Goal: Task Accomplishment & Management: Complete application form

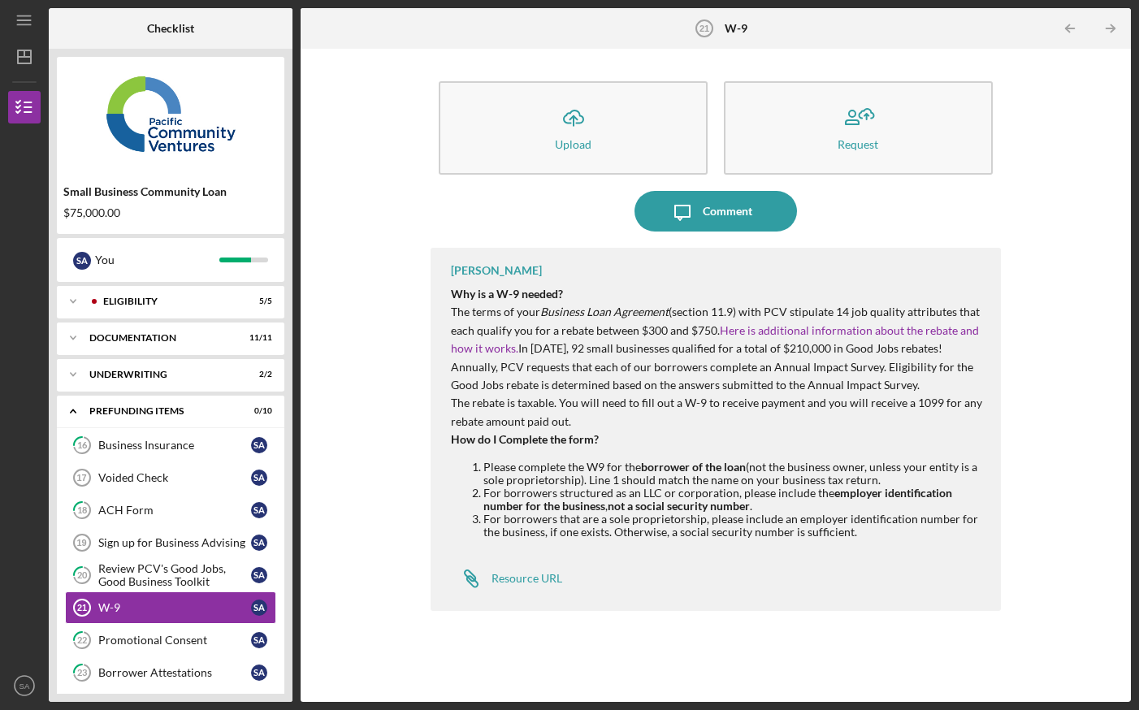
click at [538, 125] on button "Icon/Upload Upload" at bounding box center [573, 127] width 269 height 93
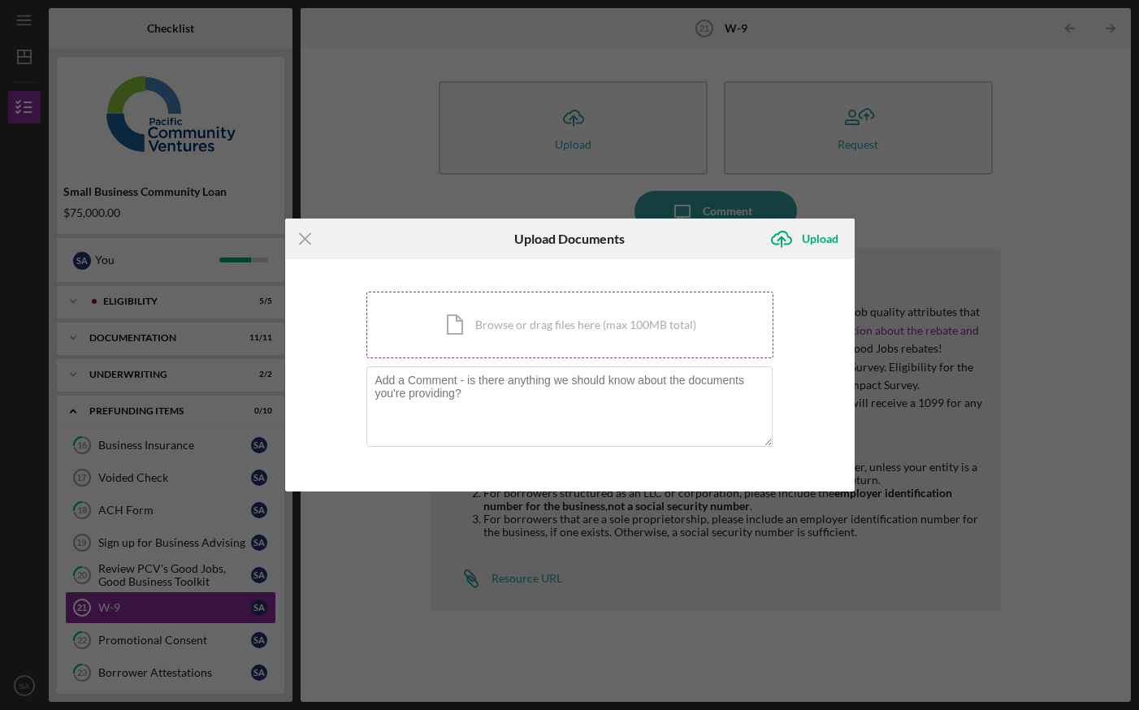
click at [497, 328] on div "Icon/Document Browse or drag files here (max 100MB total) Tap to choose files o…" at bounding box center [570, 325] width 407 height 67
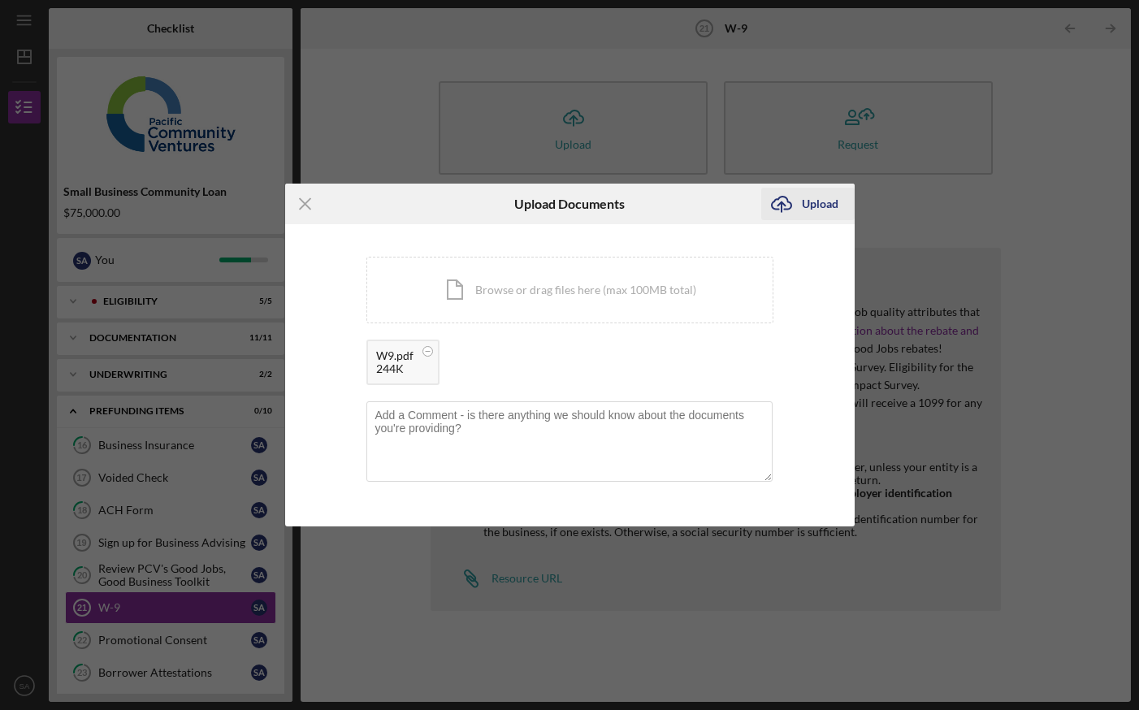
click at [830, 211] on div "Upload" at bounding box center [820, 204] width 37 height 33
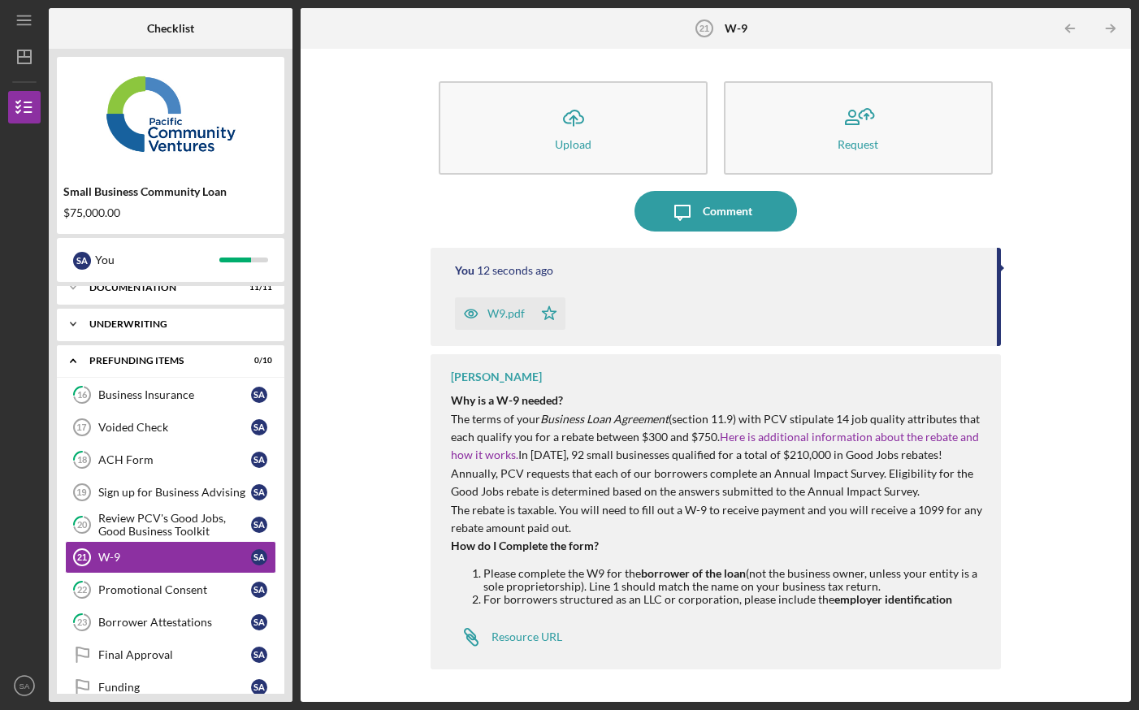
scroll to position [54, 0]
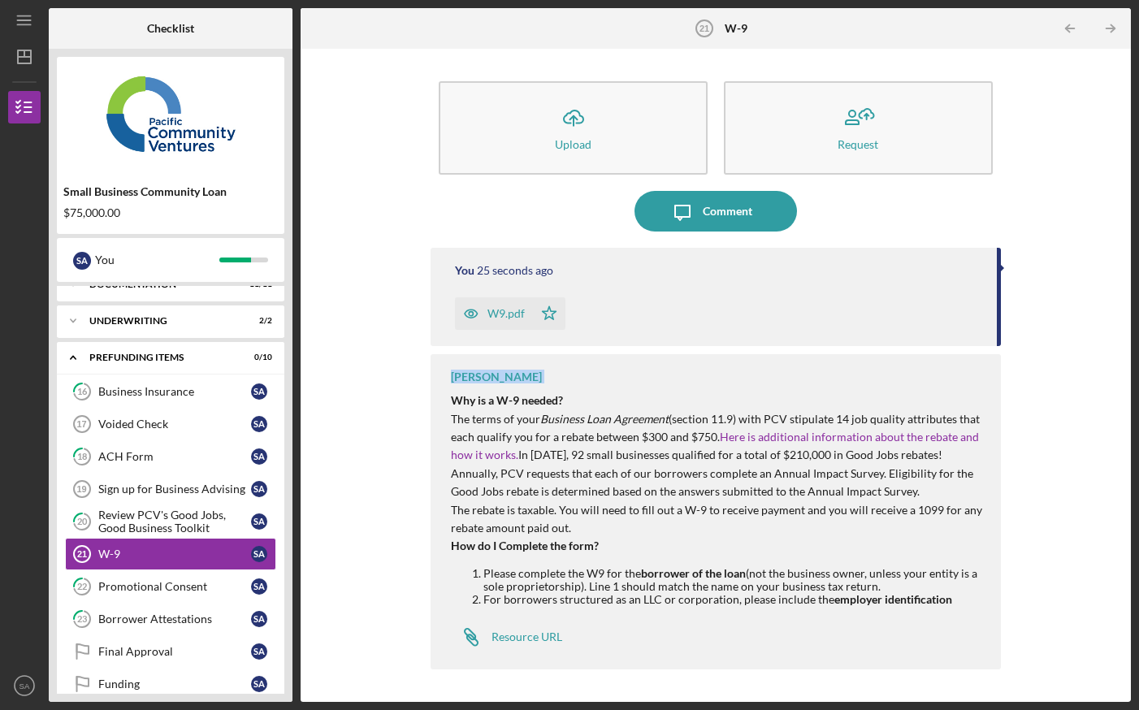
drag, startPoint x: 998, startPoint y: 299, endPoint x: 984, endPoint y: 375, distance: 76.8
click at [984, 375] on div "You 25 seconds ago W9.pdf Icon/Star [PERSON_NAME] Why is a W-9 needed? The term…" at bounding box center [716, 463] width 570 height 430
click at [174, 490] on div "Sign up for Business Advising" at bounding box center [174, 489] width 153 height 13
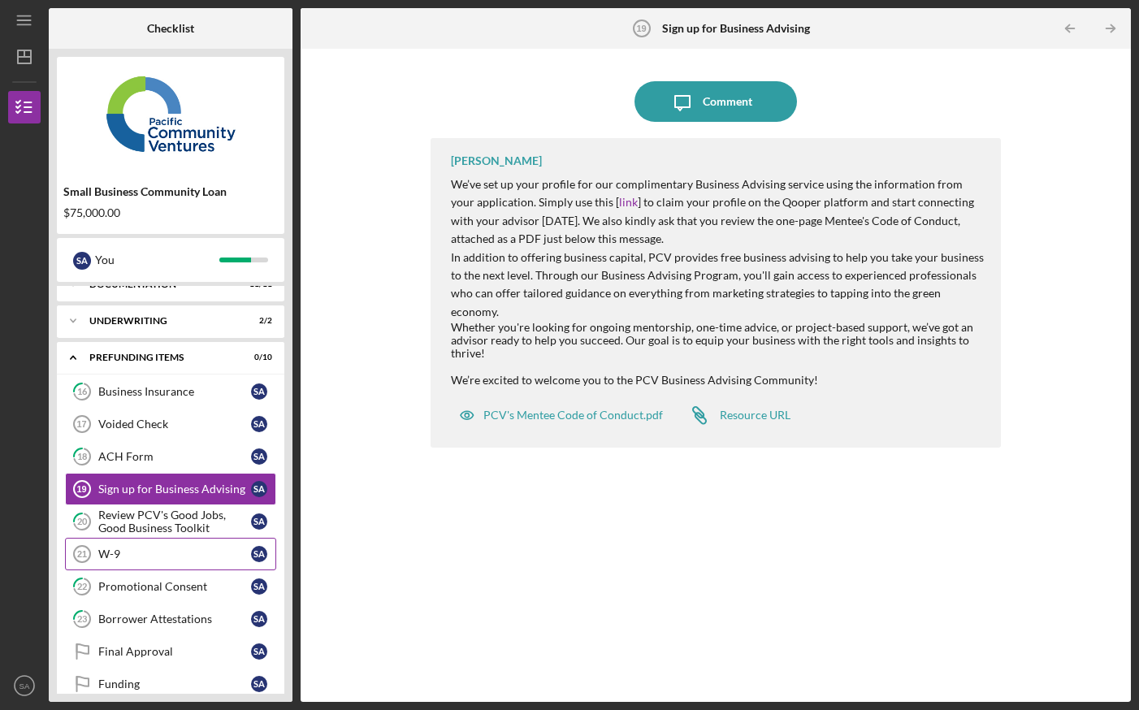
click at [147, 549] on div "W-9" at bounding box center [174, 554] width 153 height 13
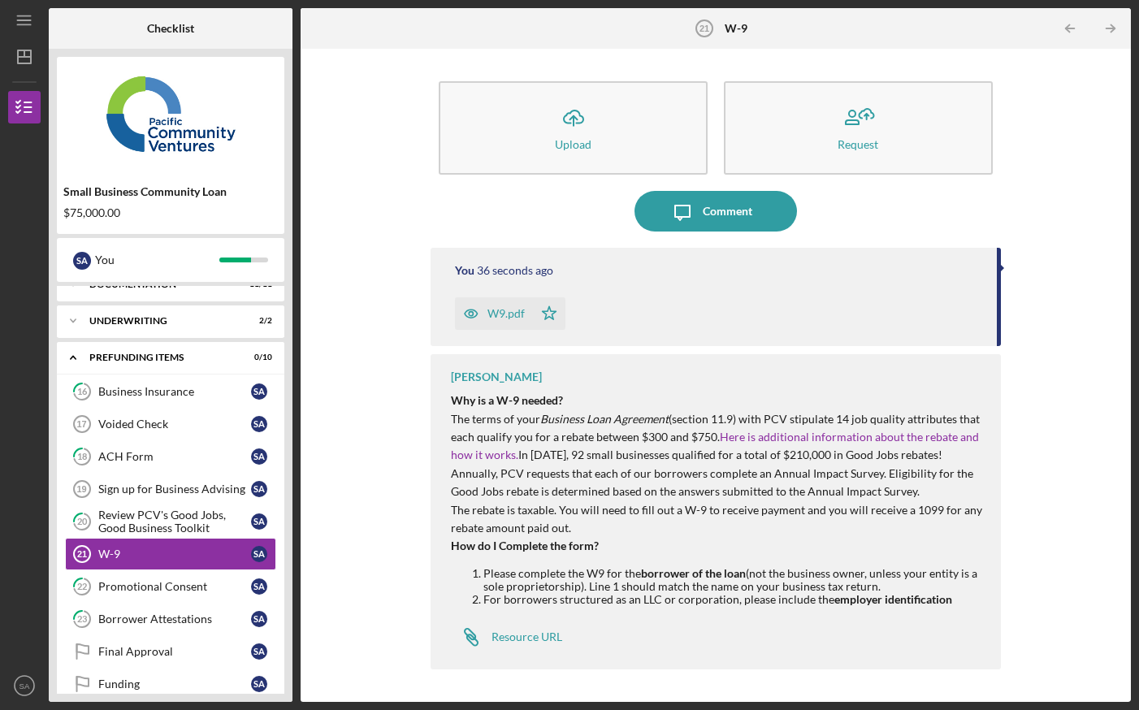
drag, startPoint x: 1000, startPoint y: 297, endPoint x: 995, endPoint y: 342, distance: 45.9
click at [995, 342] on div "You 36 seconds ago W9.pdf Icon/Star" at bounding box center [716, 297] width 570 height 98
drag, startPoint x: 998, startPoint y: 284, endPoint x: 985, endPoint y: 380, distance: 96.0
click at [985, 380] on div "You 38 seconds ago W9.pdf Icon/Star [PERSON_NAME] Why is a W-9 needed? The term…" at bounding box center [716, 463] width 570 height 430
click at [985, 380] on div "[PERSON_NAME] Why is a W-9 needed? The terms of your Business Loan Agreement (s…" at bounding box center [716, 511] width 570 height 315
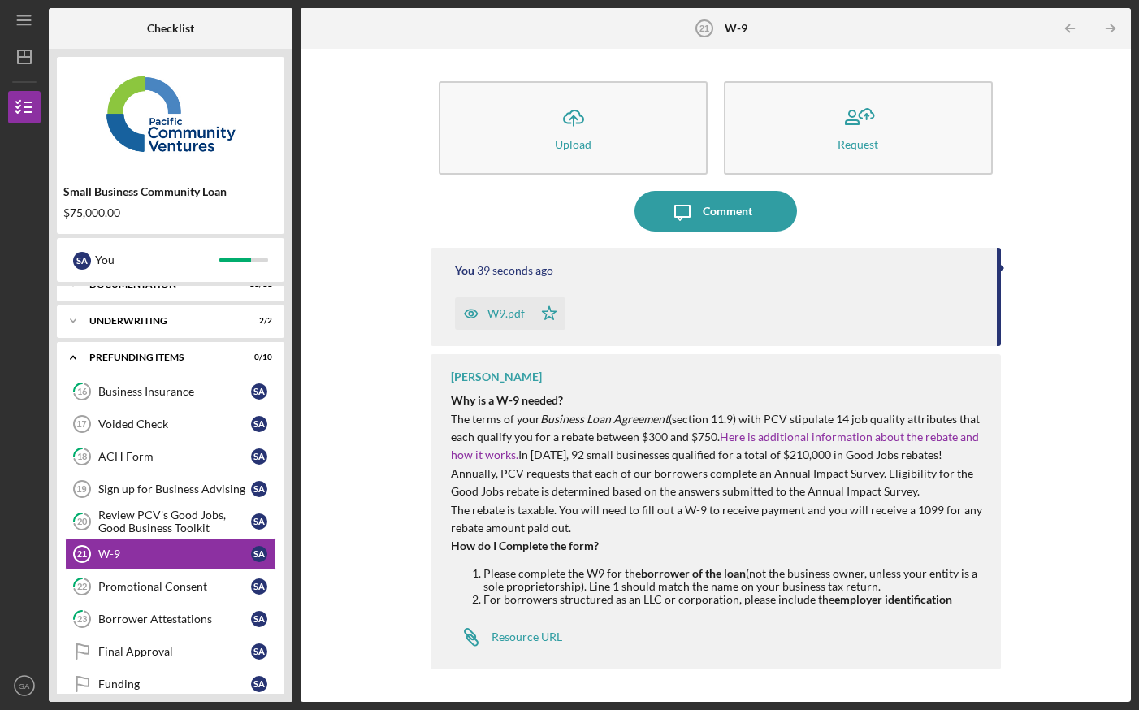
click at [858, 502] on p "The rebate is taxable. You will need to fill out a W-9 to receive payment and y…" at bounding box center [717, 519] width 533 height 37
click at [858, 495] on p "Annually, PCV requests that each of our borrowers complete an Annual Impact Sur…" at bounding box center [717, 483] width 533 height 37
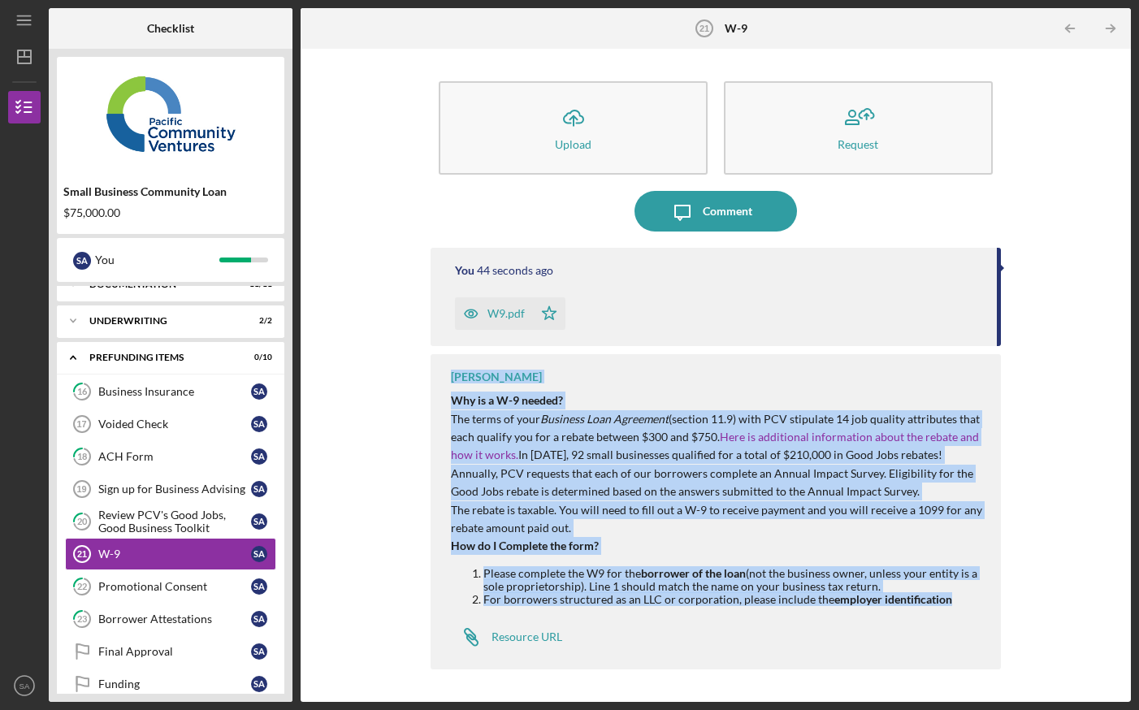
drag, startPoint x: 1000, startPoint y: 307, endPoint x: 974, endPoint y: 608, distance: 301.8
click at [976, 597] on div "You 44 seconds ago W9.pdf Icon/Star [PERSON_NAME] Why is a W-9 needed? The term…" at bounding box center [716, 463] width 570 height 430
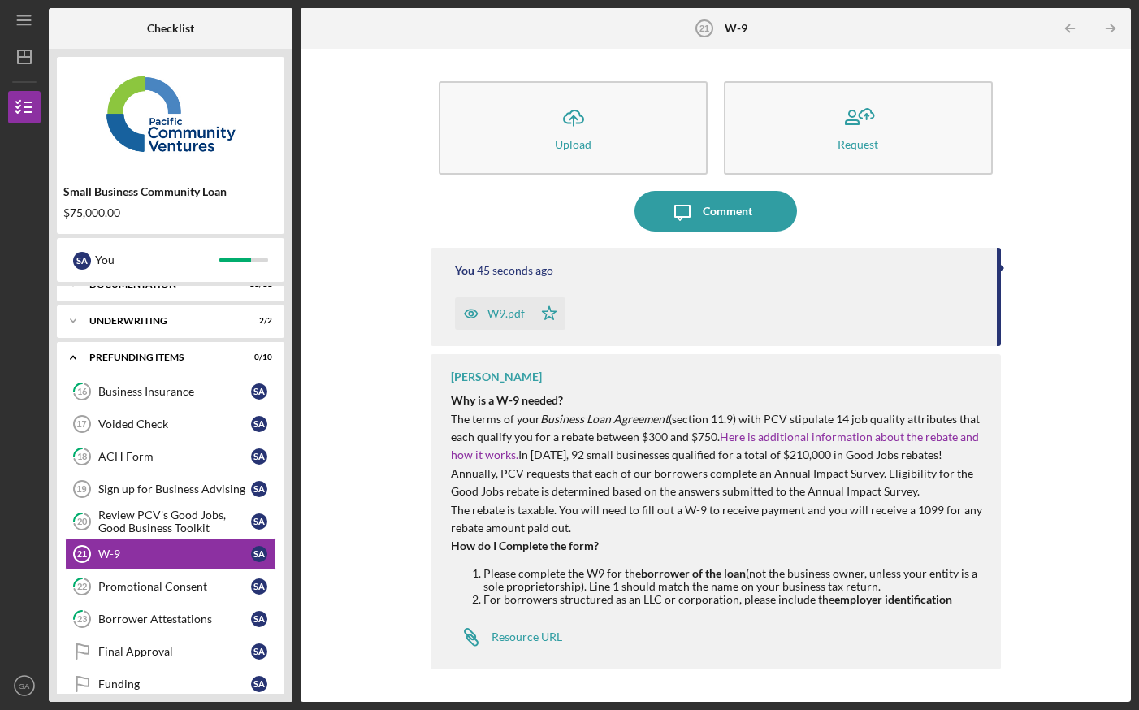
click at [972, 544] on p "How do I Complete the form?" at bounding box center [717, 546] width 533 height 18
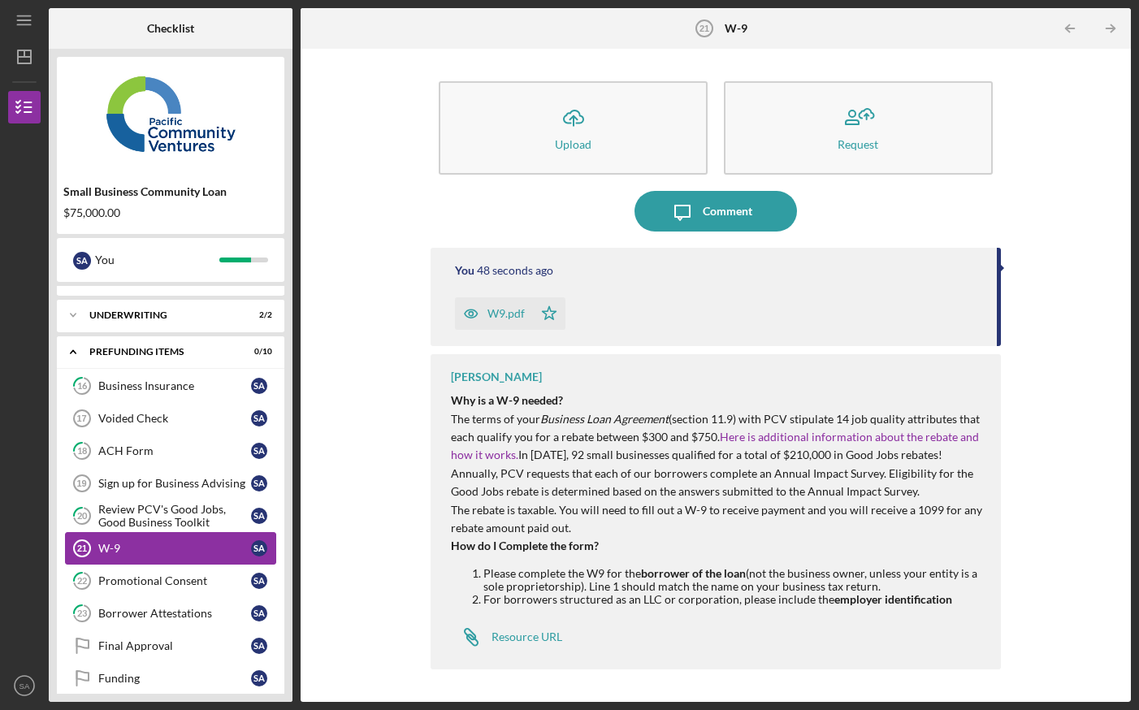
scroll to position [58, 0]
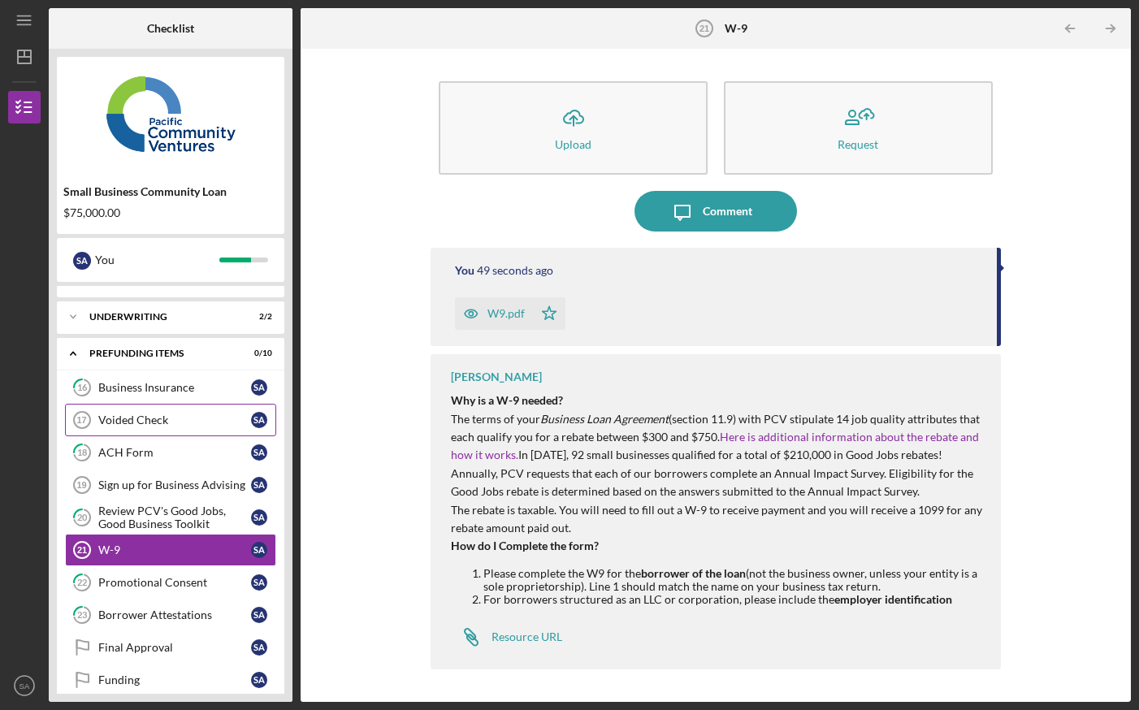
click at [132, 418] on div "Voided Check" at bounding box center [174, 420] width 153 height 13
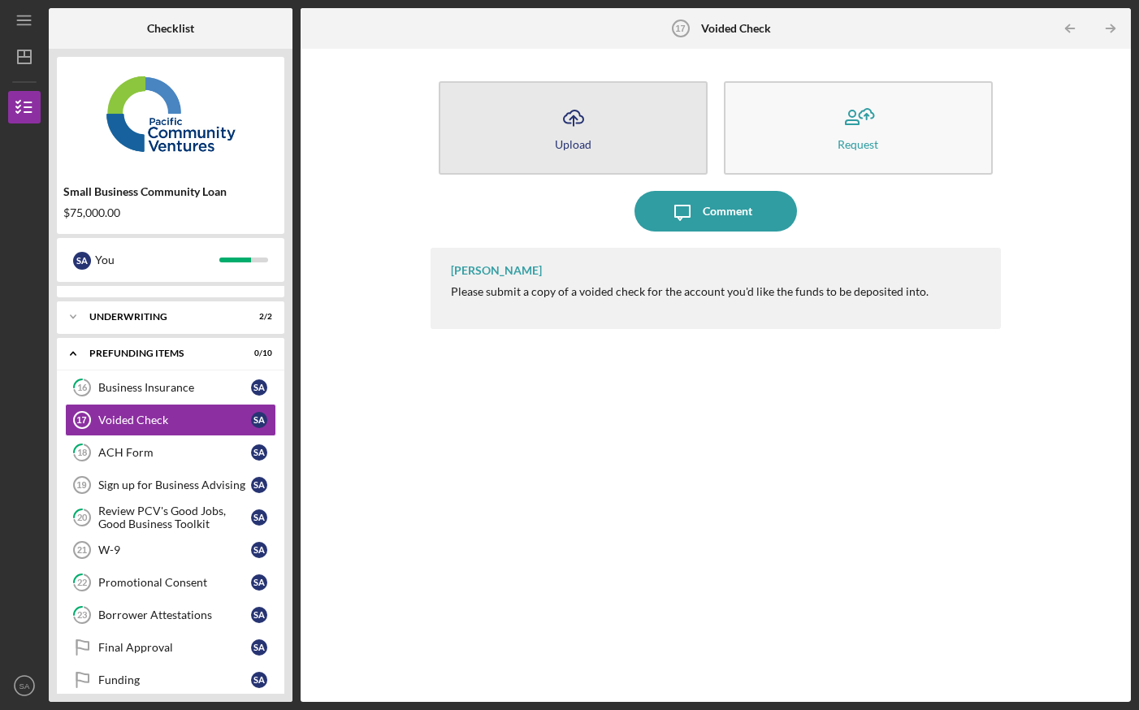
click at [588, 128] on icon "Icon/Upload" at bounding box center [573, 118] width 41 height 41
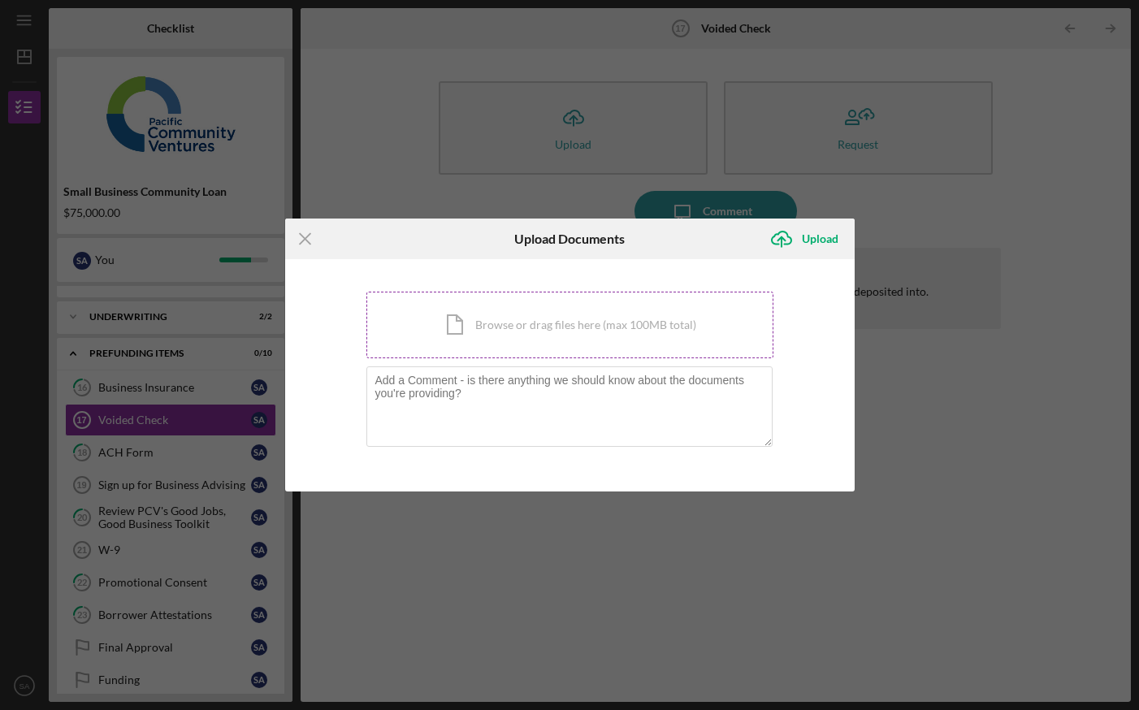
click at [486, 333] on div "Icon/Document Browse or drag files here (max 100MB total) Tap to choose files o…" at bounding box center [570, 325] width 407 height 67
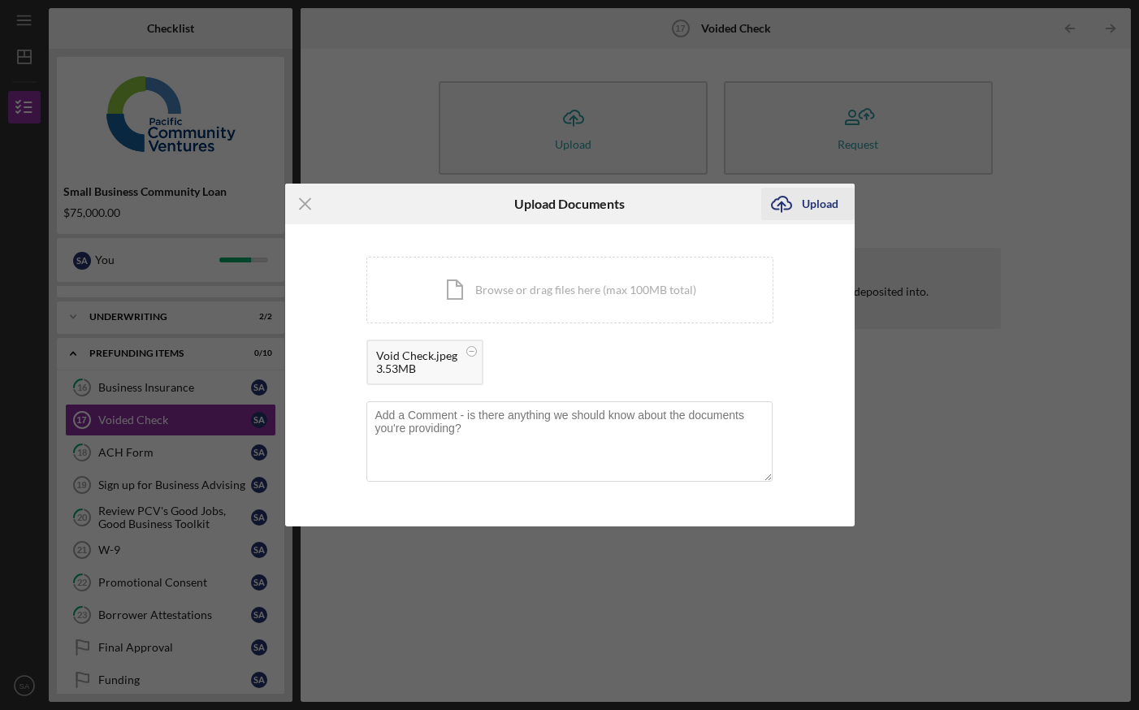
click at [818, 212] on div "Upload" at bounding box center [820, 204] width 37 height 33
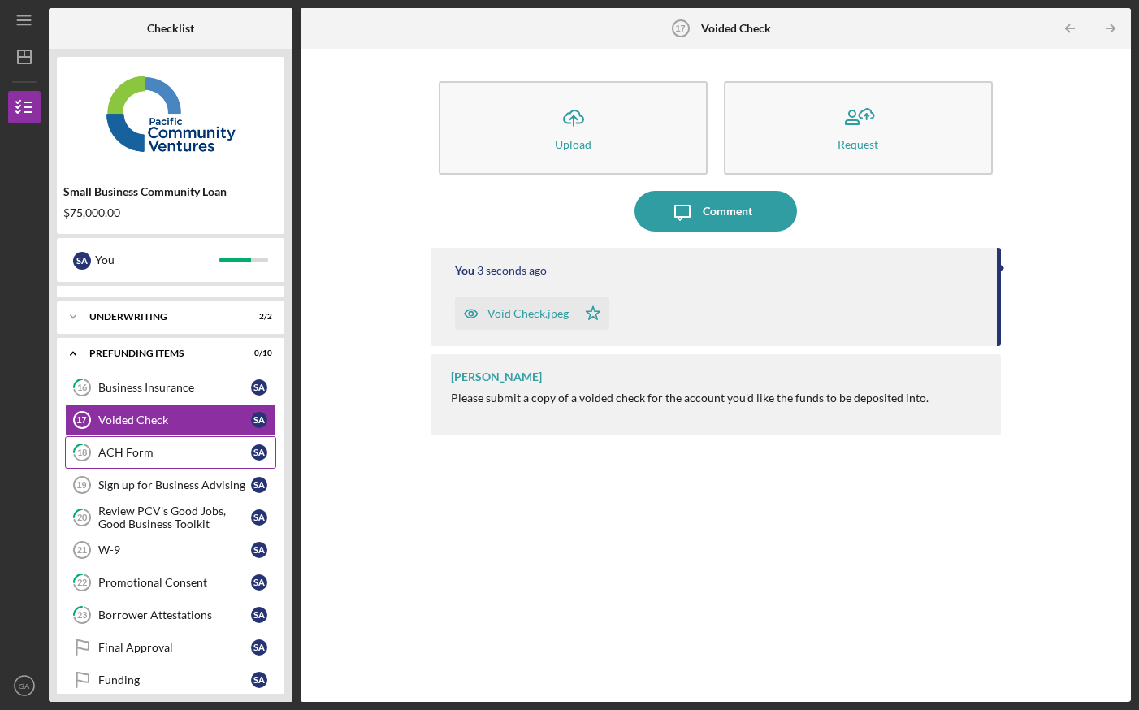
click at [191, 446] on div "ACH Form" at bounding box center [174, 452] width 153 height 13
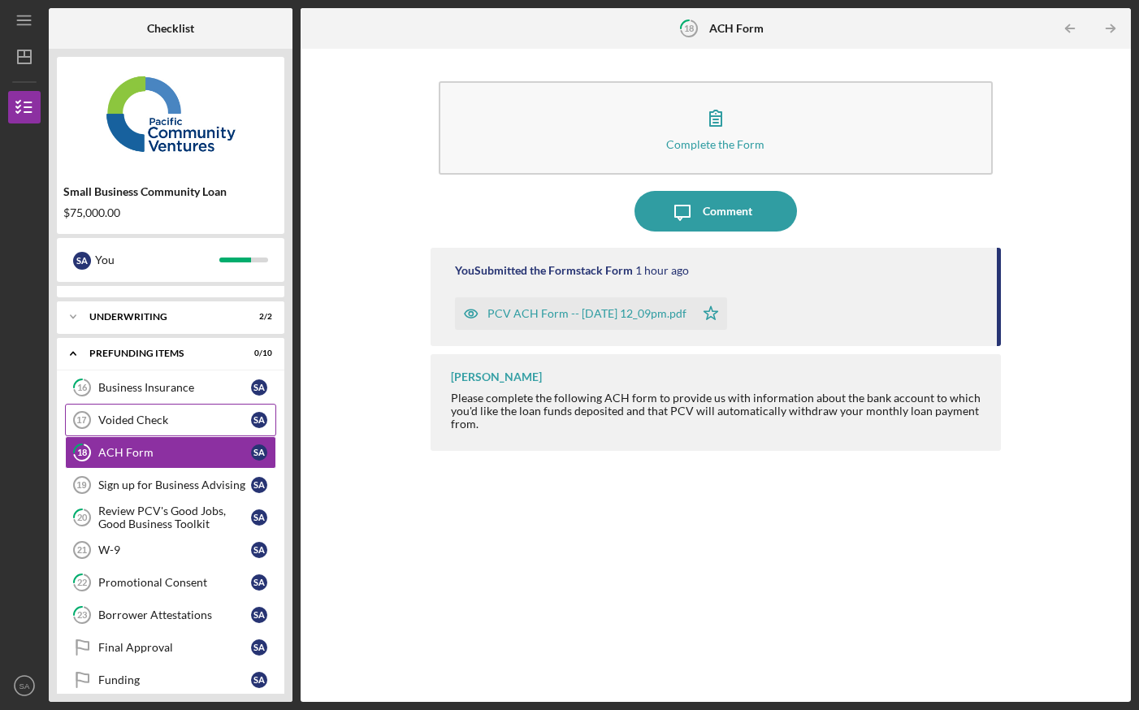
click at [190, 419] on div "Voided Check" at bounding box center [174, 420] width 153 height 13
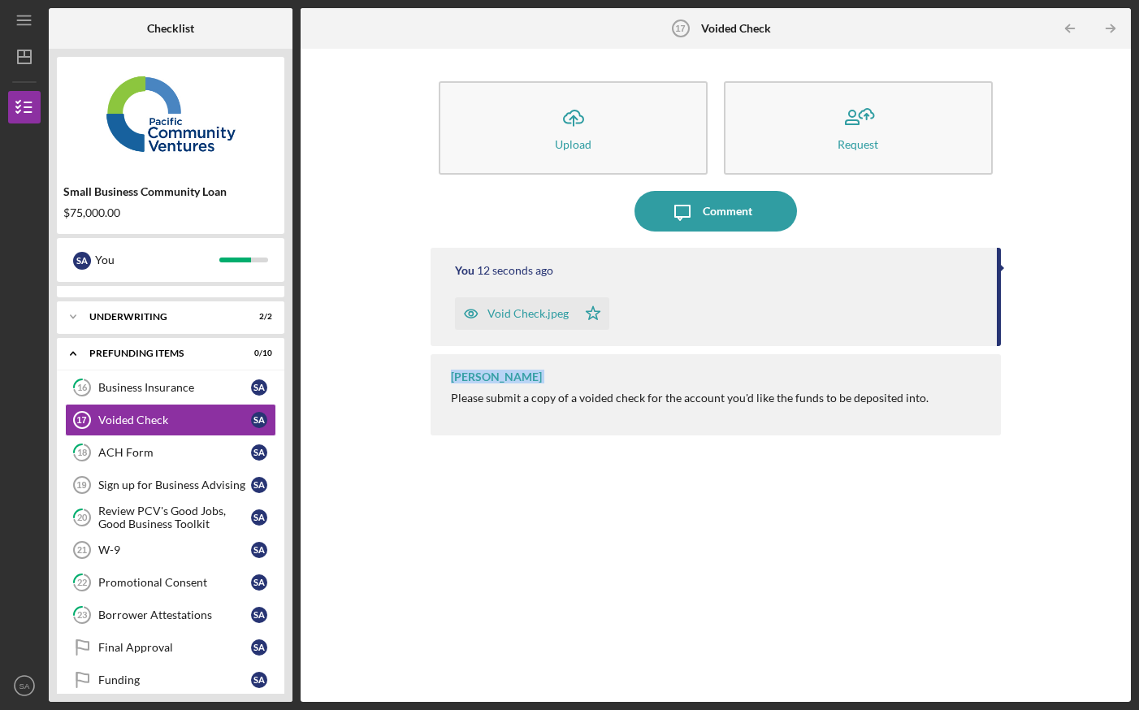
drag, startPoint x: 1000, startPoint y: 288, endPoint x: 998, endPoint y: 361, distance: 73.2
click at [998, 361] on div "You 12 seconds ago Void Check.jpeg Icon/Star [PERSON_NAME] Please submit a copy…" at bounding box center [716, 463] width 570 height 430
click at [167, 492] on link "Sign up for Business Advising 19 Sign up for Business Advising S A" at bounding box center [170, 485] width 211 height 33
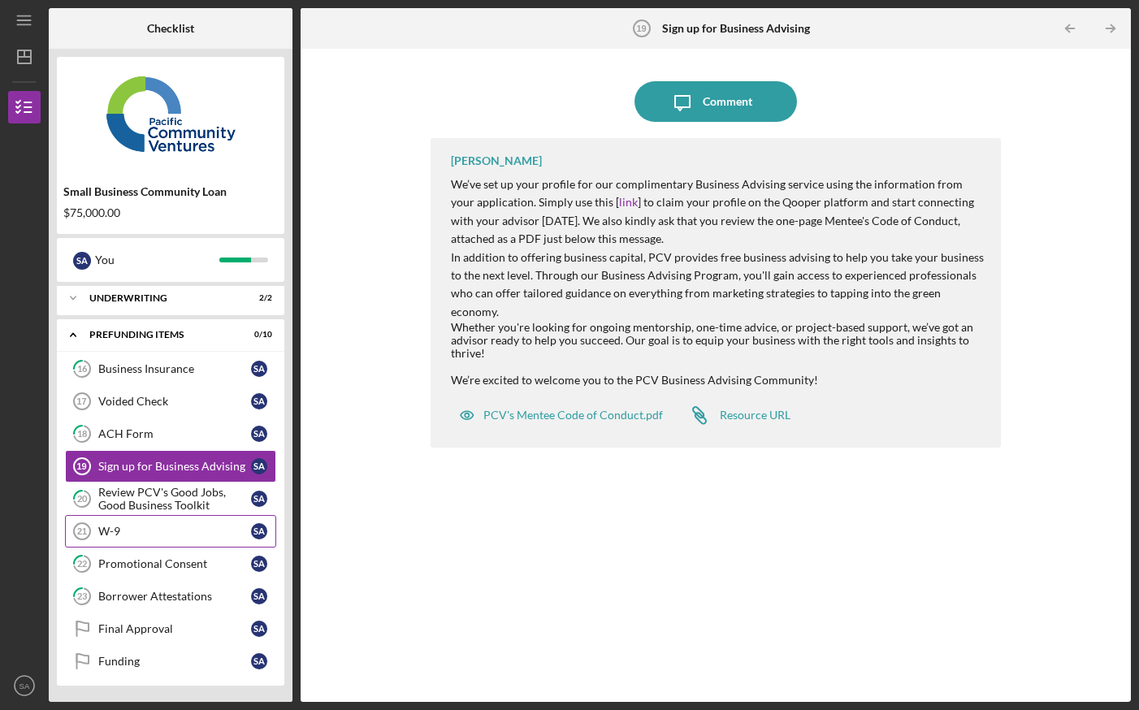
scroll to position [76, 0]
click at [125, 535] on div "W-9" at bounding box center [174, 531] width 153 height 13
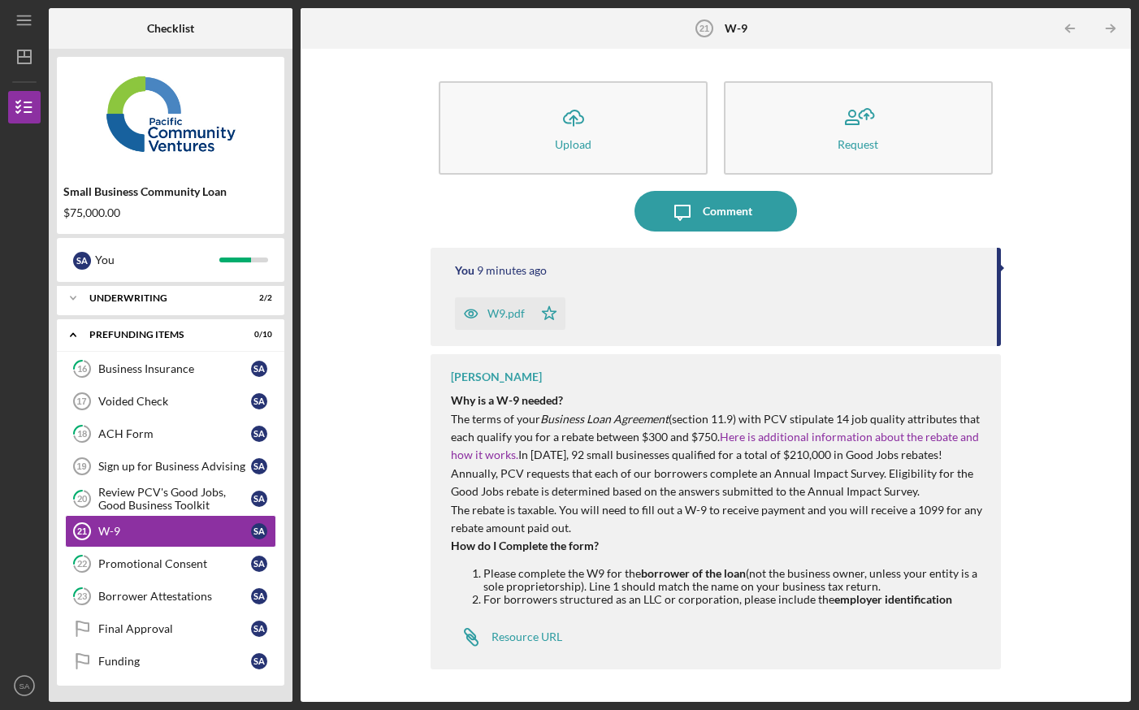
click at [473, 314] on icon "button" at bounding box center [471, 314] width 4 height 4
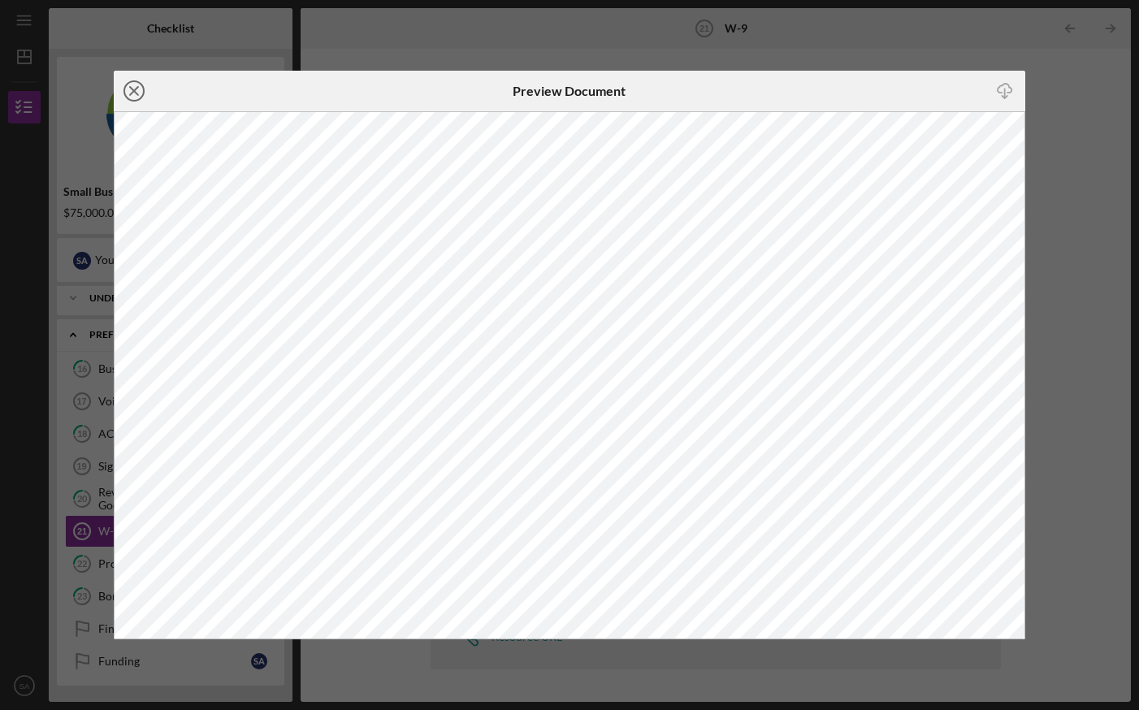
click at [136, 84] on icon "Icon/Close" at bounding box center [134, 91] width 41 height 41
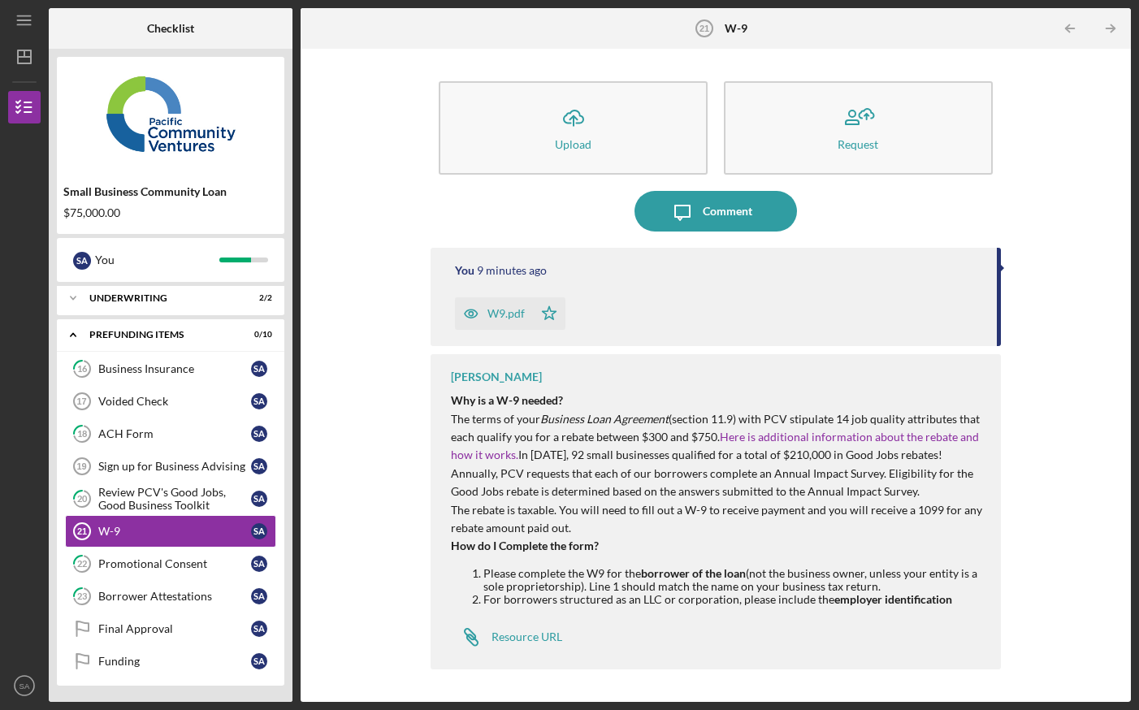
click at [371, 302] on div "Icon/Upload Upload Request Icon/Message Comment You 9 minutes ago W9.pdf Icon/S…" at bounding box center [716, 375] width 814 height 637
click at [207, 462] on div "Sign up for Business Advising" at bounding box center [174, 466] width 153 height 13
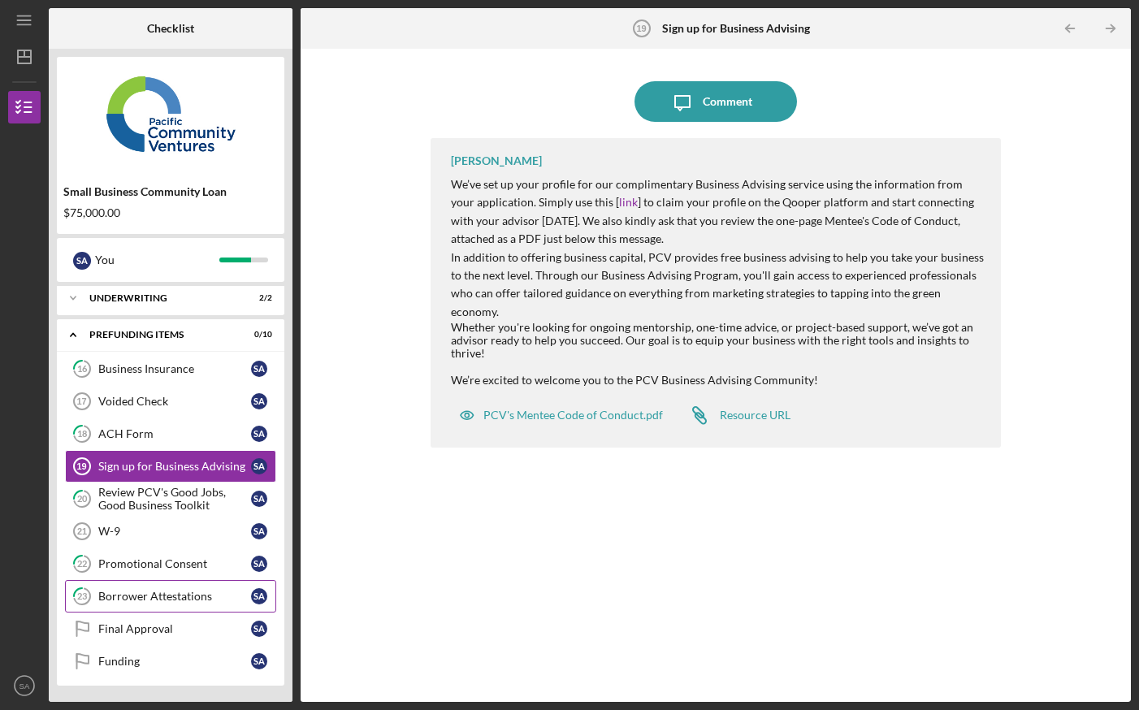
click at [163, 592] on div "Borrower Attestations" at bounding box center [174, 596] width 153 height 13
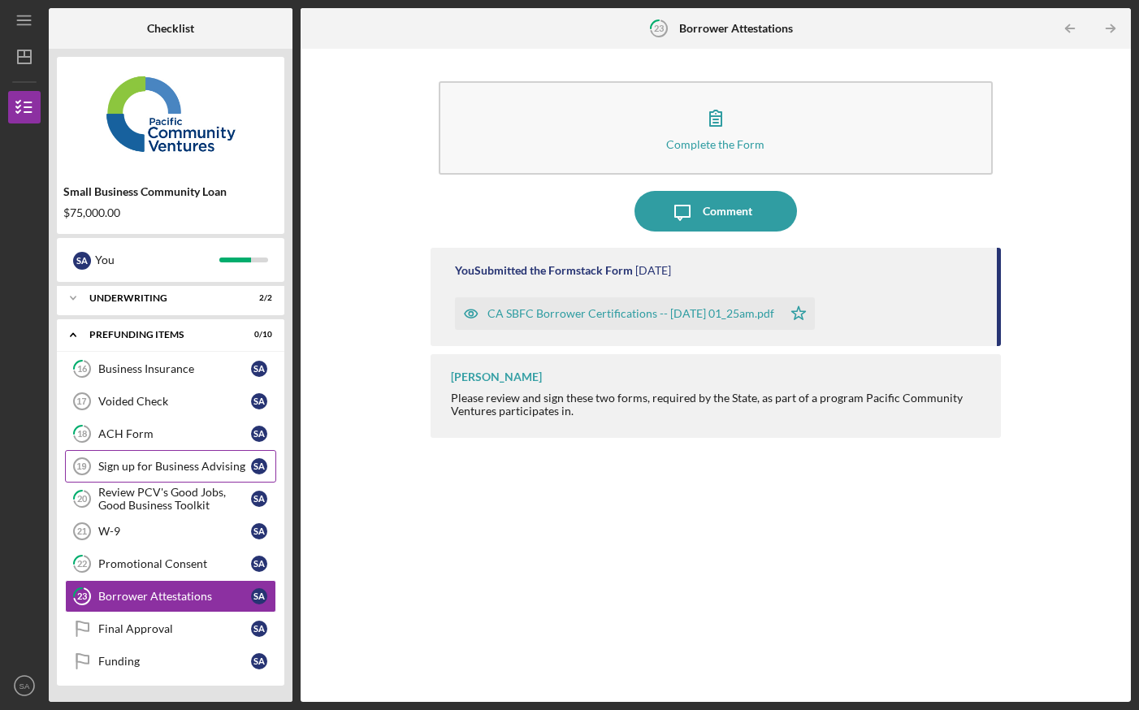
click at [169, 469] on div "Sign up for Business Advising" at bounding box center [174, 466] width 153 height 13
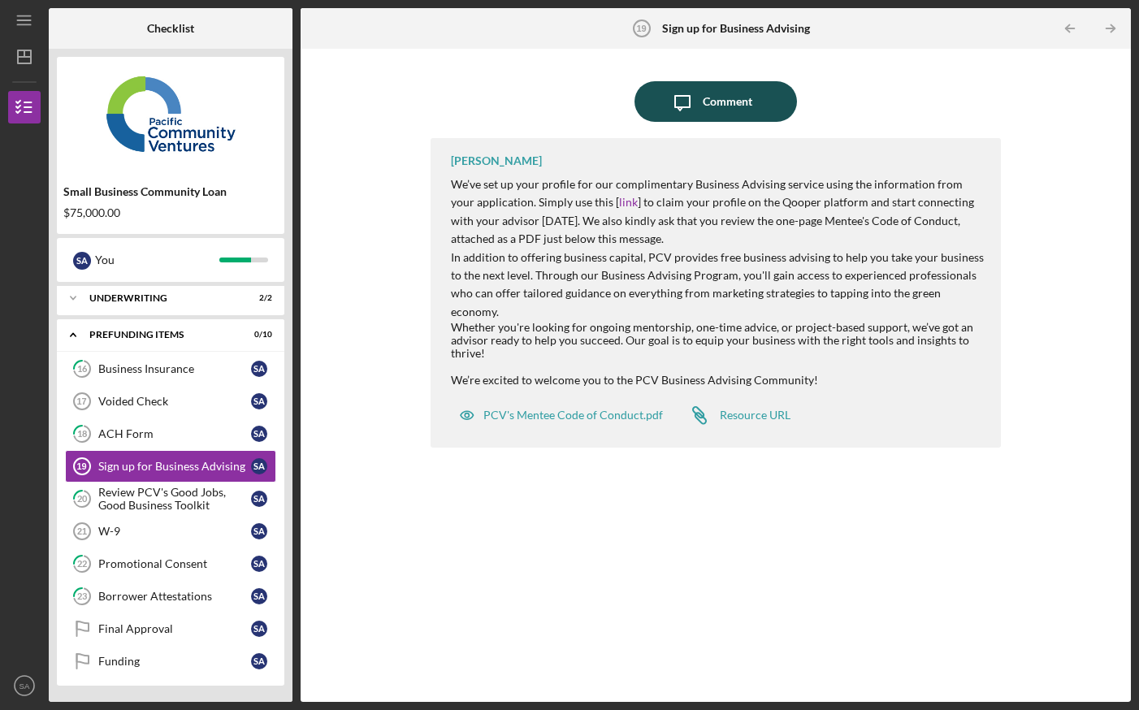
click at [704, 118] on div "Comment" at bounding box center [728, 101] width 50 height 41
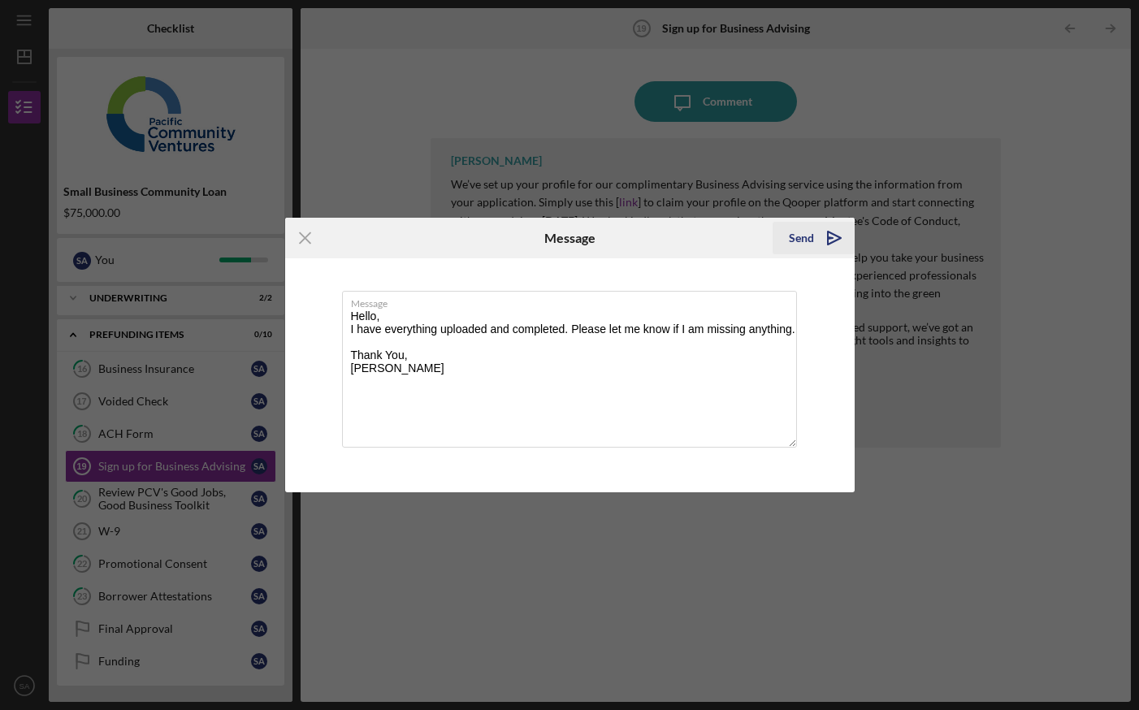
type textarea "Hello, I have everything uploaded and completed. Please let me know if I am mis…"
click at [788, 238] on button "Send Icon/icon-invite-send" at bounding box center [814, 238] width 82 height 33
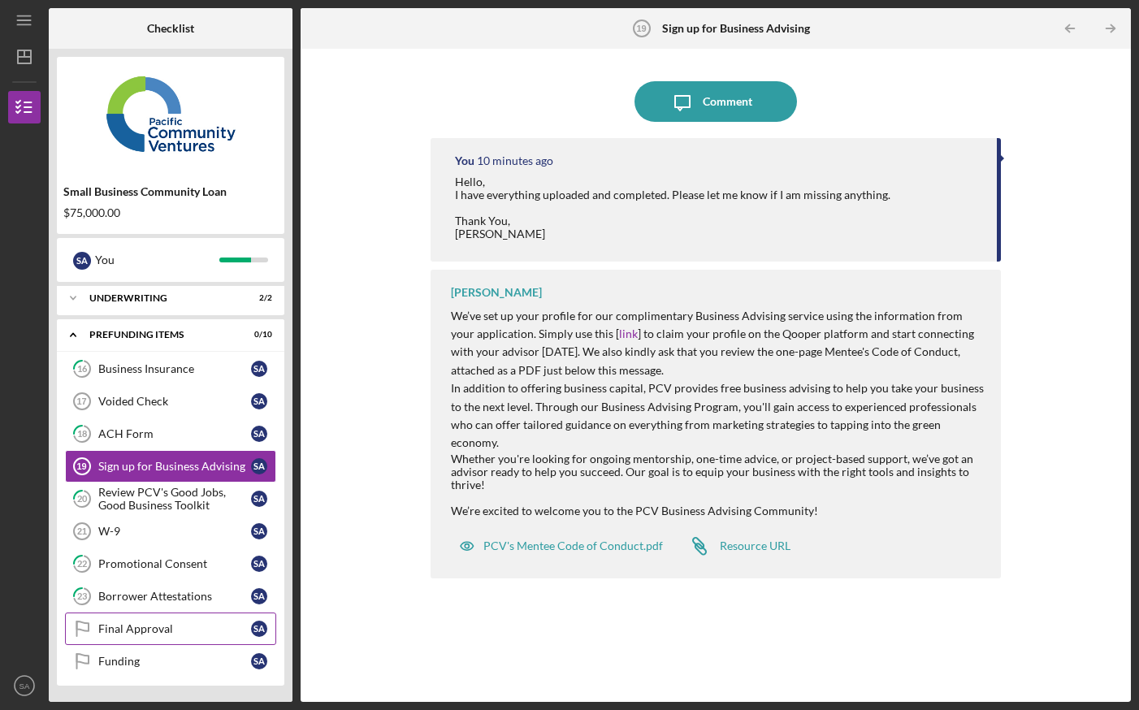
click at [145, 626] on div "Final Approval" at bounding box center [174, 629] width 153 height 13
